Goal: Information Seeking & Learning: Learn about a topic

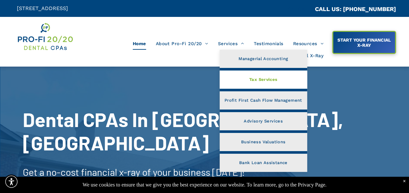
click at [256, 84] on link "Tax Services" at bounding box center [264, 80] width 88 height 18
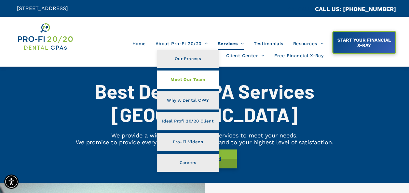
click at [189, 83] on span "Meet Our Team" at bounding box center [188, 80] width 35 height 8
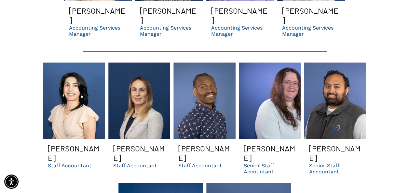
scroll to position [1494, 0]
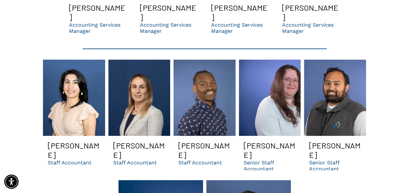
click at [77, 65] on link "A woman is posing for a picture in front of a blue background." at bounding box center [74, 98] width 62 height 77
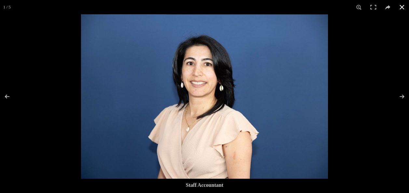
click at [403, 6] on button at bounding box center [402, 7] width 14 height 14
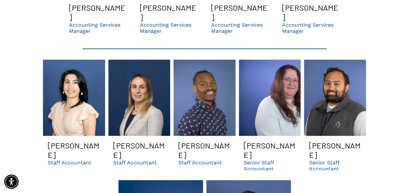
click at [132, 73] on link at bounding box center [139, 98] width 62 height 77
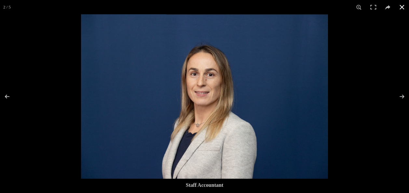
click at [401, 8] on button at bounding box center [402, 7] width 14 height 14
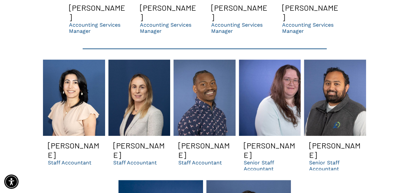
click at [282, 76] on link "Heather smiling | dental dso cpas and support organization in GA" at bounding box center [270, 98] width 62 height 77
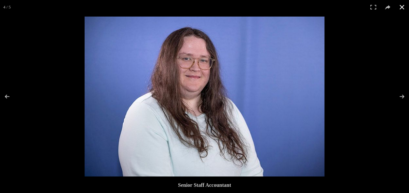
click at [401, 6] on button at bounding box center [402, 7] width 14 height 14
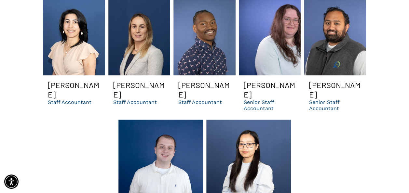
scroll to position [1557, 0]
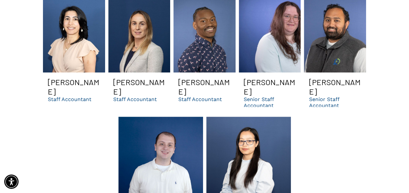
click at [250, 122] on link "A woman wearing glasses and a white shirt is standing in front of a blue backgr…" at bounding box center [248, 155] width 85 height 77
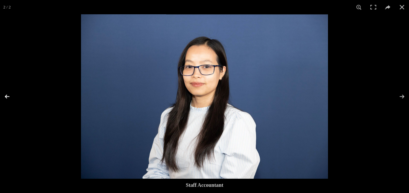
click at [7, 96] on button at bounding box center [11, 96] width 23 height 33
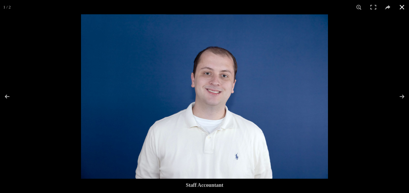
click at [400, 7] on button at bounding box center [402, 7] width 14 height 14
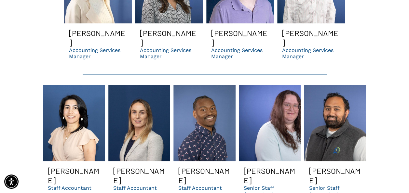
scroll to position [1472, 0]
